Goal: Task Accomplishment & Management: Use online tool/utility

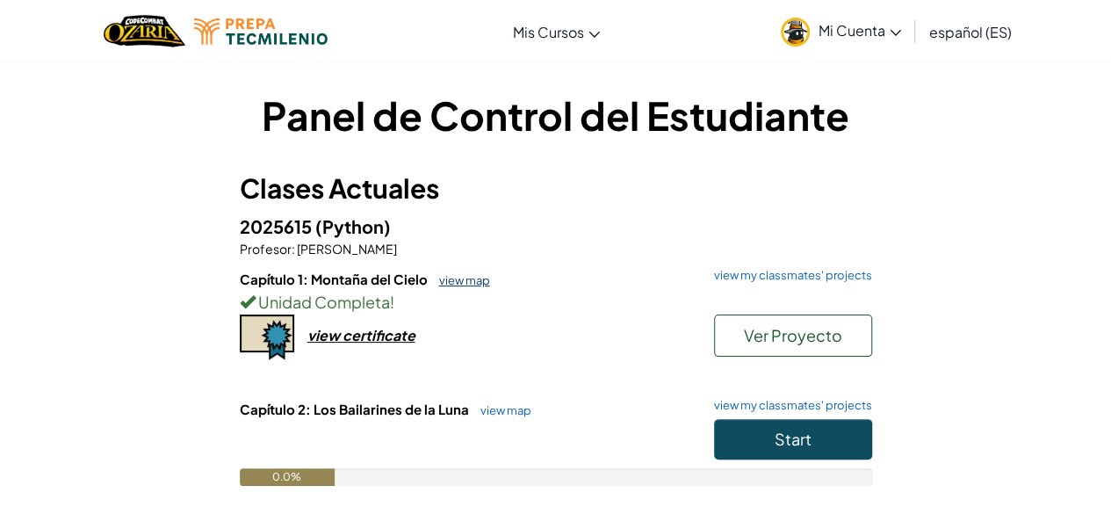
click at [470, 284] on link "view map" at bounding box center [460, 280] width 60 height 14
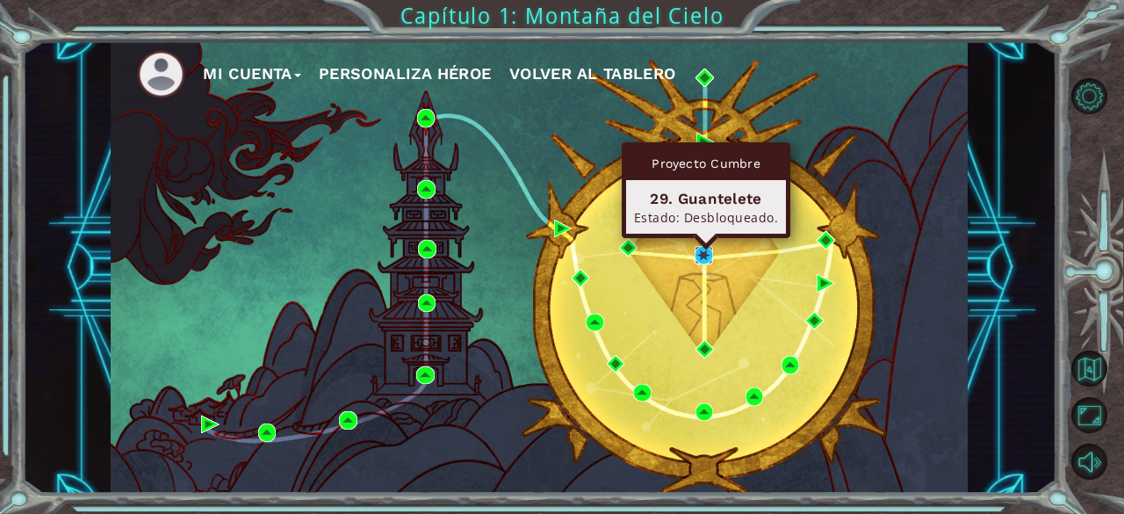
click at [696, 254] on img at bounding box center [704, 255] width 18 height 18
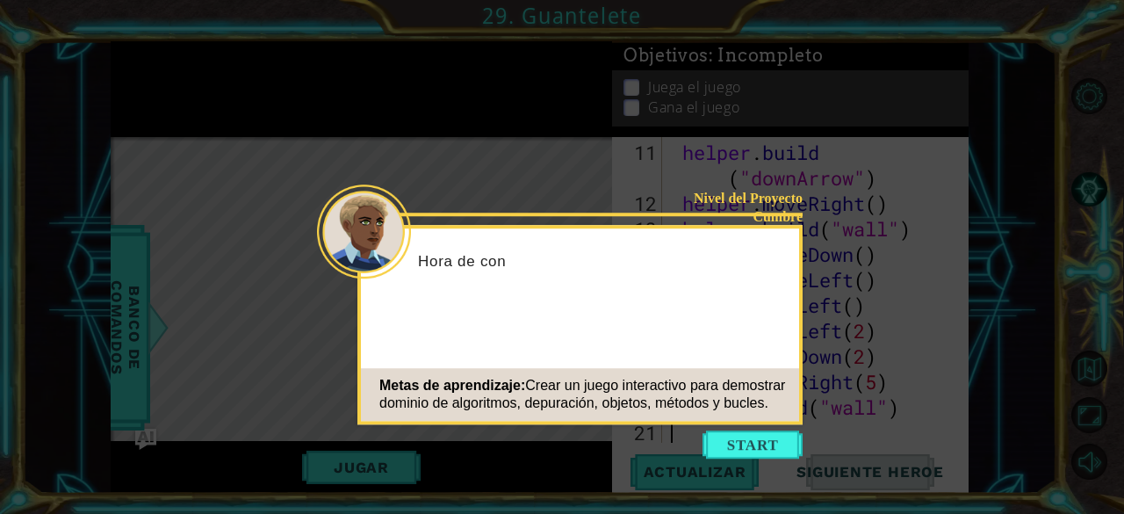
scroll to position [306, 0]
drag, startPoint x: 659, startPoint y: 179, endPoint x: 683, endPoint y: 248, distance: 72.5
click at [659, 179] on icon at bounding box center [562, 257] width 1124 height 514
click at [762, 437] on button "Start" at bounding box center [753, 444] width 100 height 28
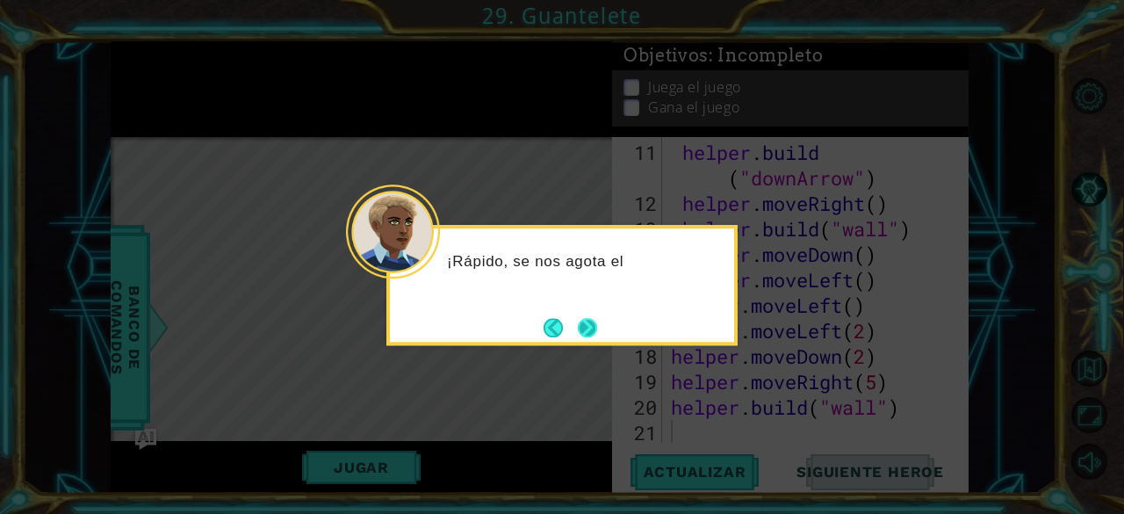
click at [591, 329] on button "Next" at bounding box center [588, 328] width 29 height 29
click at [594, 329] on button "Next" at bounding box center [587, 327] width 22 height 22
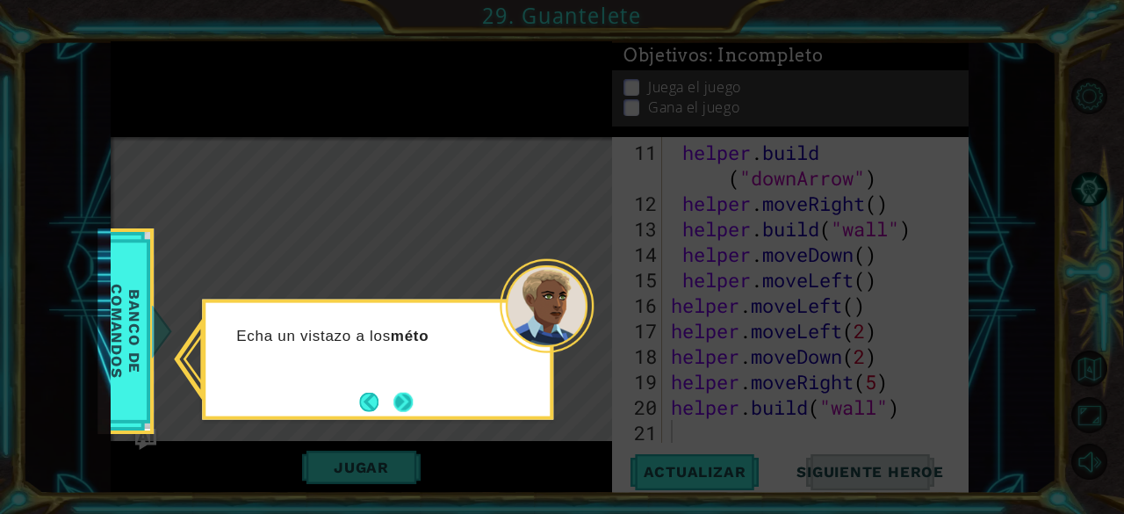
click at [402, 410] on button "Next" at bounding box center [403, 401] width 21 height 21
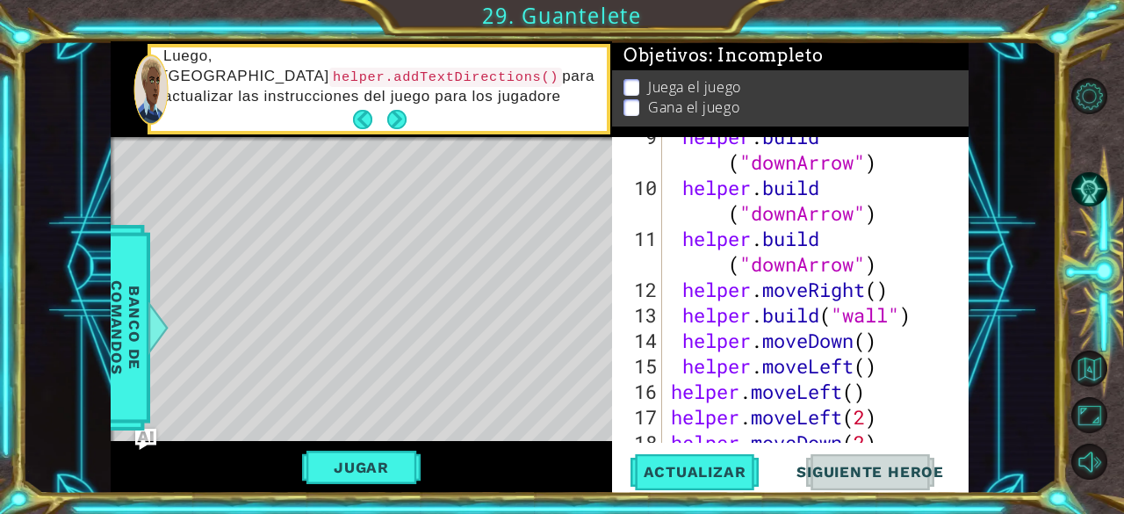
scroll to position [220, 0]
drag, startPoint x: 950, startPoint y: 318, endPoint x: 949, endPoint y: 296, distance: 22.0
click at [949, 296] on div at bounding box center [956, 222] width 18 height 611
type textarea "helper.moveRight() [DOMAIN_NAME]("wall")"
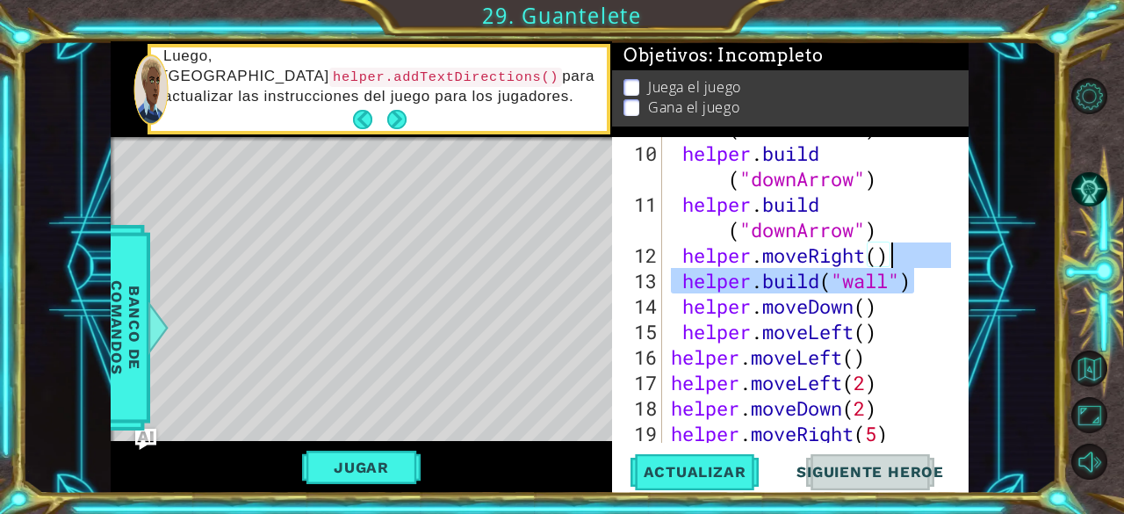
scroll to position [306, 0]
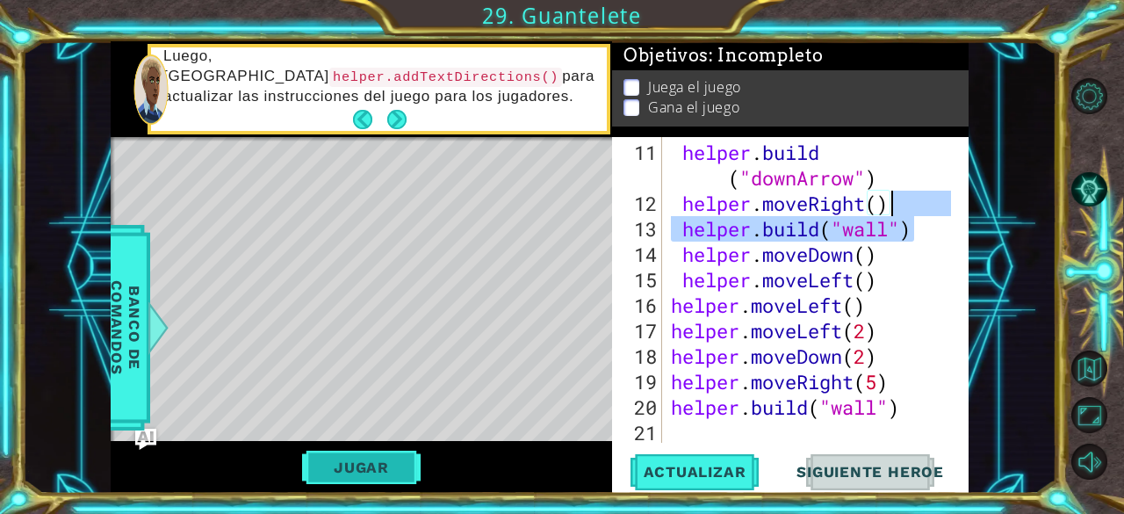
click at [328, 483] on button "Jugar" at bounding box center [361, 467] width 119 height 33
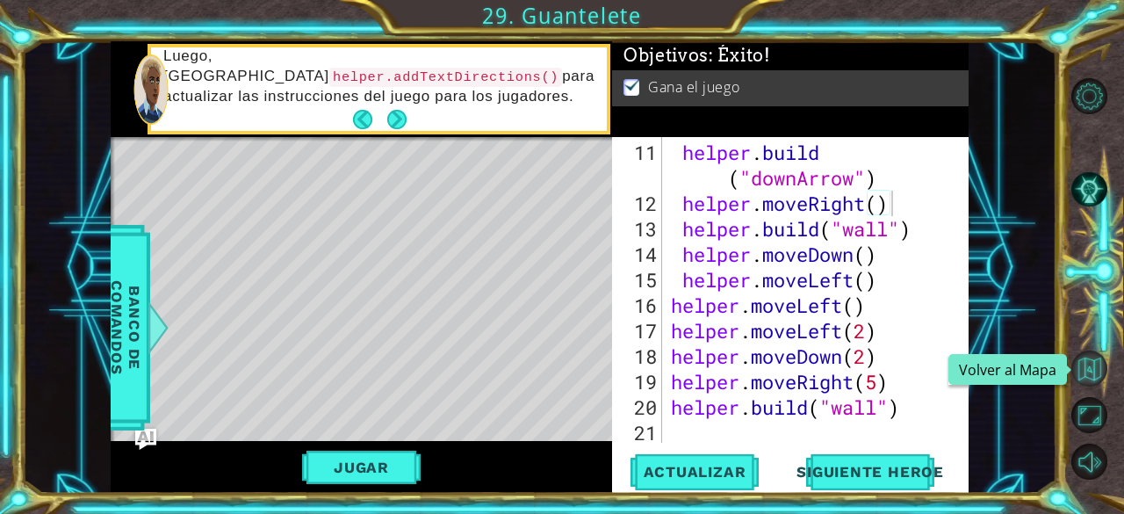
click at [1087, 377] on button "Volver al Mapa" at bounding box center [1090, 368] width 36 height 36
